Goal: Transaction & Acquisition: Book appointment/travel/reservation

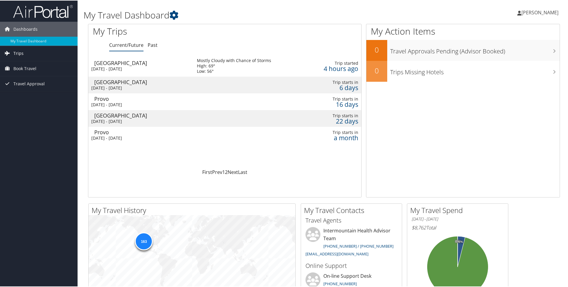
click at [17, 53] on span "Trips" at bounding box center [18, 52] width 10 height 15
click at [17, 64] on link "Current/Future Trips" at bounding box center [39, 64] width 78 height 9
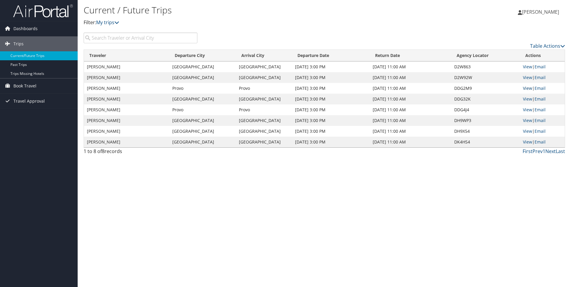
click at [529, 88] on link "View" at bounding box center [527, 88] width 9 height 6
click at [544, 98] on link "Email" at bounding box center [539, 99] width 11 height 6
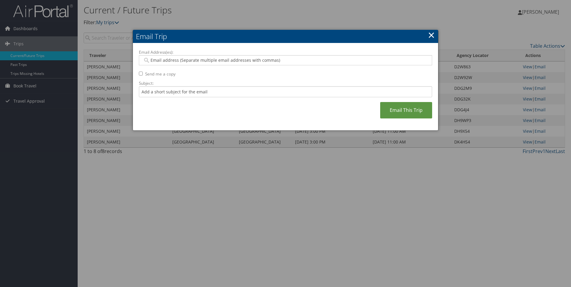
click at [218, 58] on input "Email Address(es):" at bounding box center [285, 60] width 285 height 6
type input "jaybarnum@gmail.com"
click at [395, 111] on link "Email This Trip" at bounding box center [406, 110] width 52 height 16
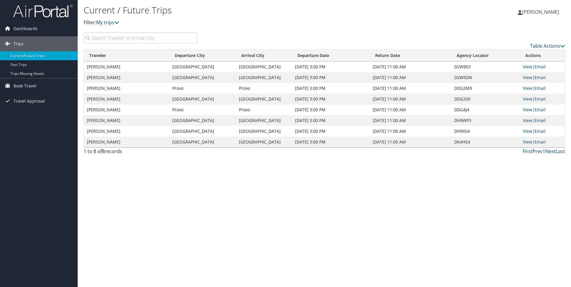
click at [540, 121] on link "Email" at bounding box center [539, 121] width 11 height 6
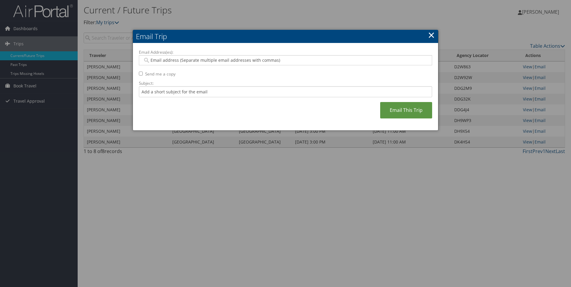
click at [192, 60] on input "Email Address(es):" at bounding box center [285, 60] width 285 height 6
type input "jaybarnum@gmail.com"
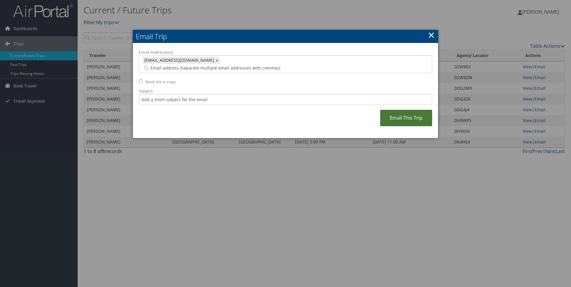
click at [406, 110] on link "Email This Trip" at bounding box center [406, 118] width 52 height 16
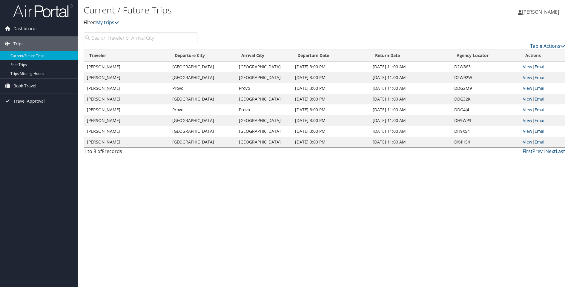
click at [541, 131] on link "Email" at bounding box center [539, 131] width 11 height 6
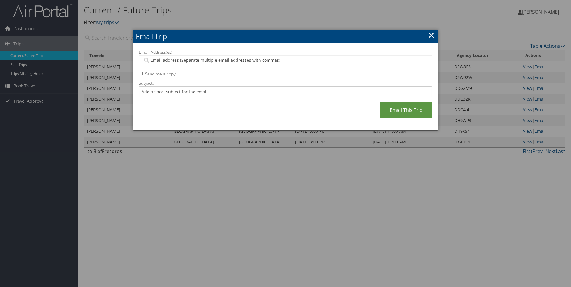
click at [187, 60] on input "Email Address(es):" at bounding box center [285, 60] width 285 height 6
type input "jaybarnum@gmail.com"
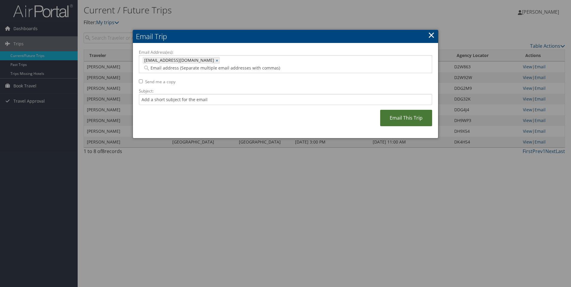
click at [400, 112] on link "Email This Trip" at bounding box center [406, 118] width 52 height 16
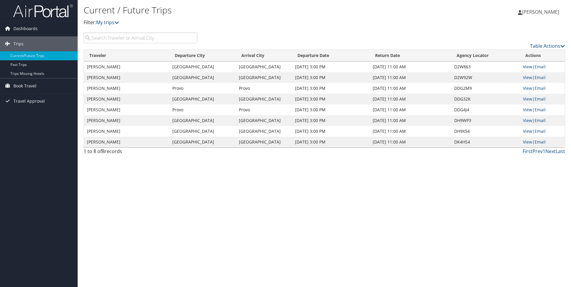
click at [541, 141] on link "Email" at bounding box center [539, 142] width 11 height 6
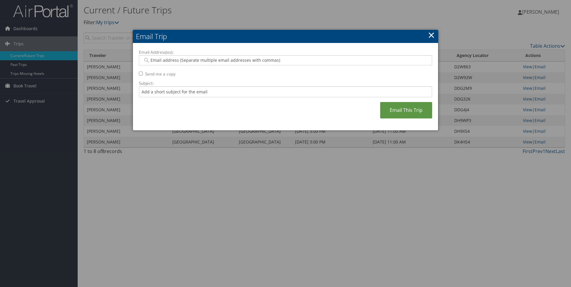
click at [181, 63] on input "Email Address(es):" at bounding box center [285, 60] width 285 height 6
type input "jaybarnum@gmail.com"
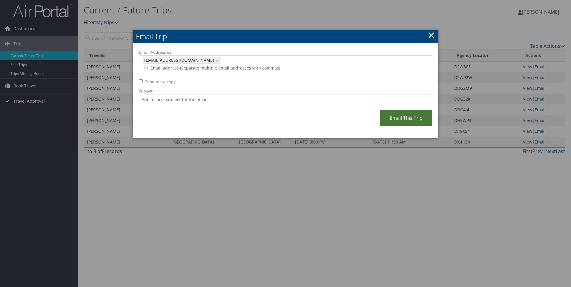
click at [405, 110] on link "Email This Trip" at bounding box center [406, 118] width 52 height 16
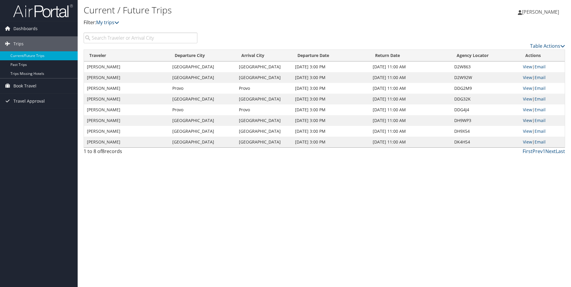
click at [526, 119] on link "View" at bounding box center [527, 121] width 9 height 6
click at [525, 131] on link "View" at bounding box center [527, 131] width 9 height 6
click at [526, 143] on link "View" at bounding box center [527, 142] width 9 height 6
click at [26, 84] on span "Book Travel" at bounding box center [24, 85] width 23 height 15
click at [26, 115] on link "Book/Manage Online Trips" at bounding box center [39, 115] width 78 height 9
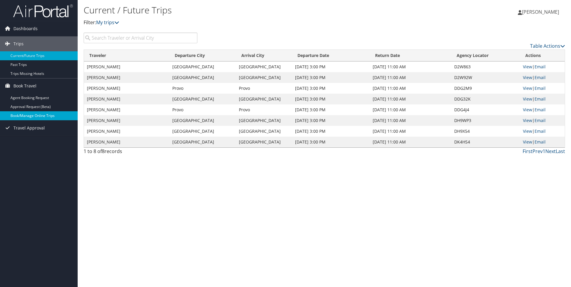
click at [25, 115] on link "Book/Manage Online Trips" at bounding box center [39, 115] width 78 height 9
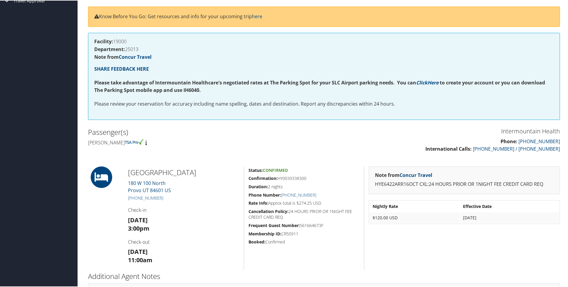
scroll to position [117, 0]
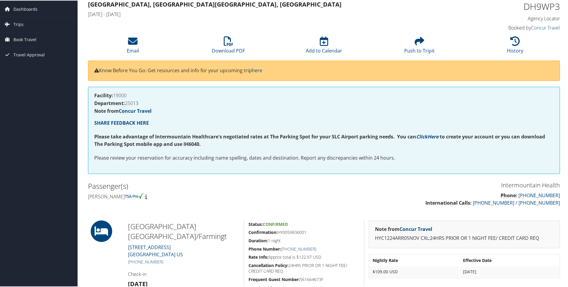
scroll to position [90, 0]
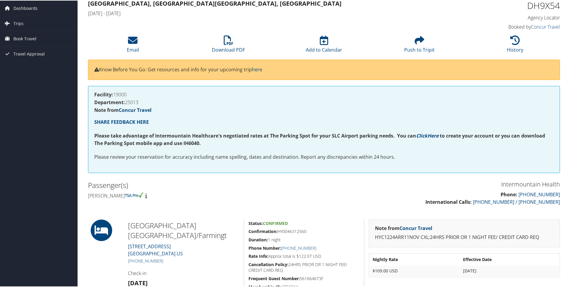
scroll to position [90, 0]
